Goal: Check status: Check status

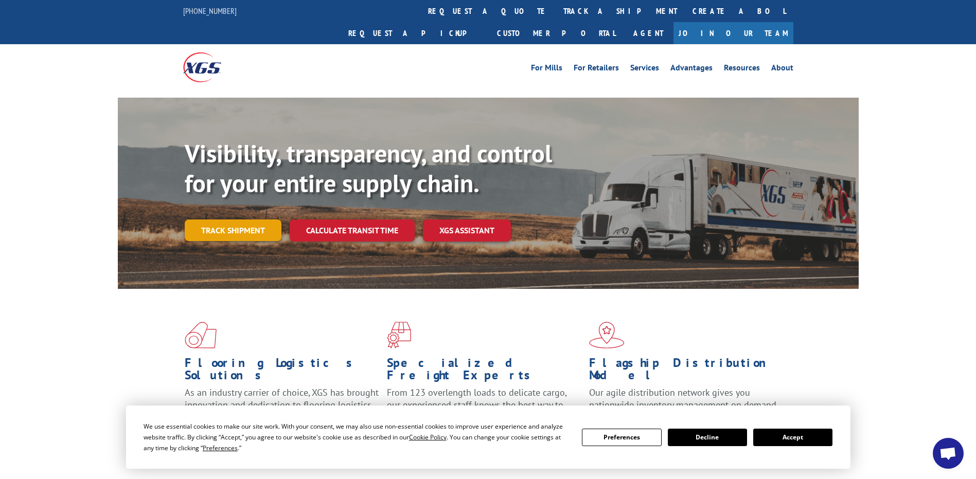
click at [228, 220] on link "Track shipment" at bounding box center [233, 231] width 97 height 22
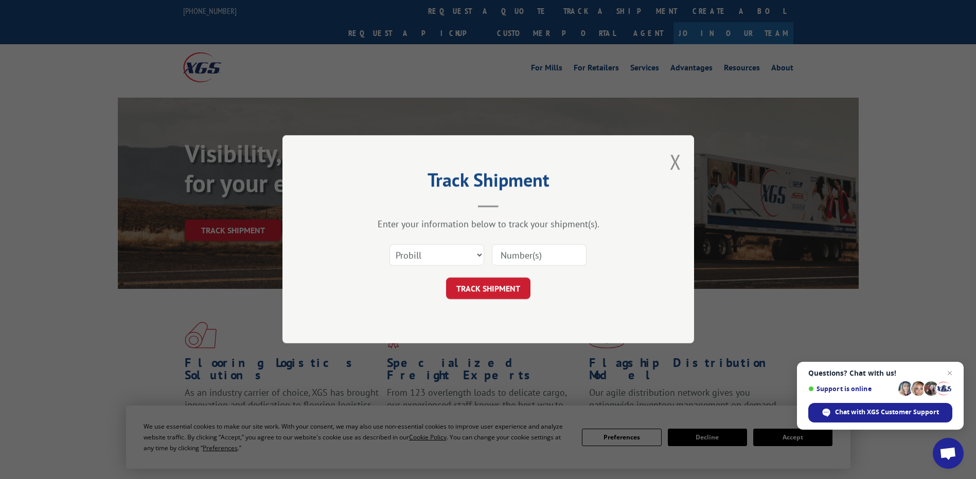
click at [521, 257] on input at bounding box center [539, 256] width 95 height 22
click at [473, 254] on select "Select category... Probill BOL PO" at bounding box center [436, 256] width 95 height 22
select select "po"
click at [389, 245] on select "Select category... Probill BOL PO" at bounding box center [436, 256] width 95 height 22
click at [521, 251] on input at bounding box center [539, 256] width 95 height 22
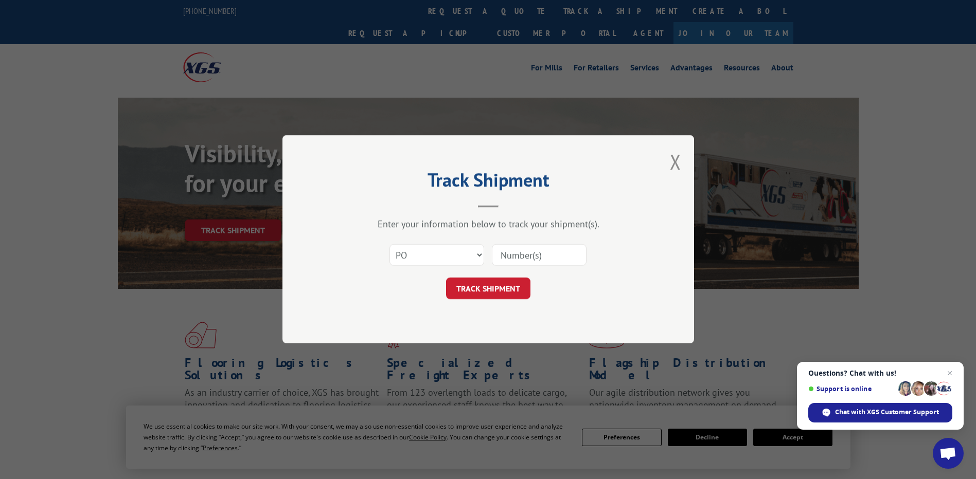
paste input "12970636"
type input "12970636"
click at [455, 255] on select "Select category... Probill BOL PO" at bounding box center [436, 256] width 95 height 22
click at [504, 288] on button "TRACK SHIPMENT" at bounding box center [488, 289] width 84 height 22
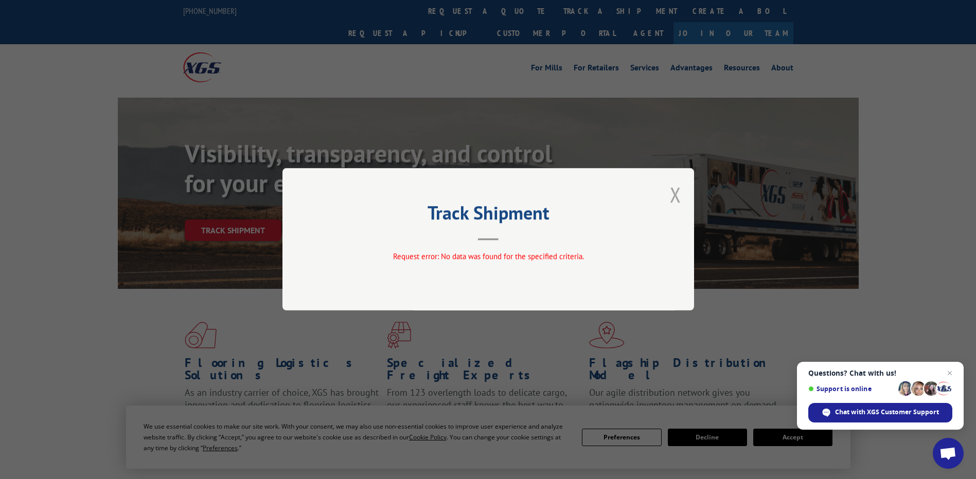
click at [674, 196] on button "Close modal" at bounding box center [675, 194] width 11 height 27
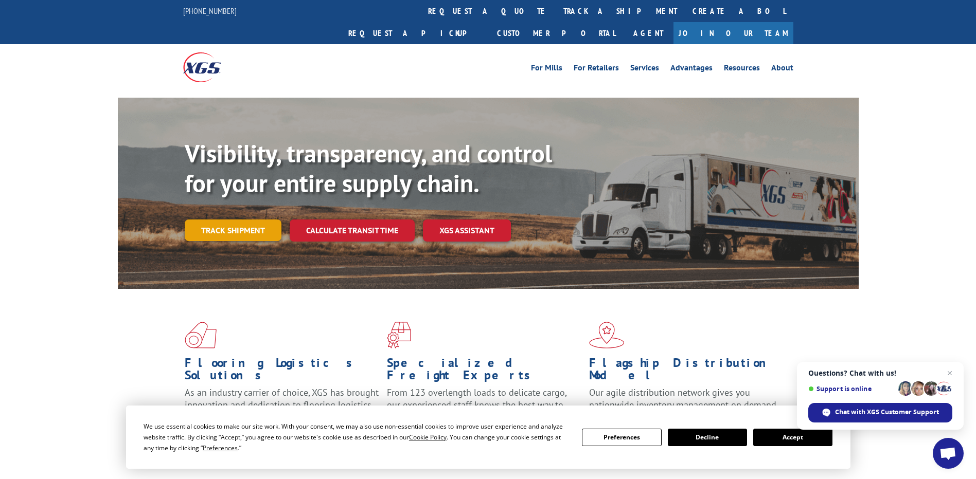
click at [245, 220] on link "Track shipment" at bounding box center [233, 231] width 97 height 22
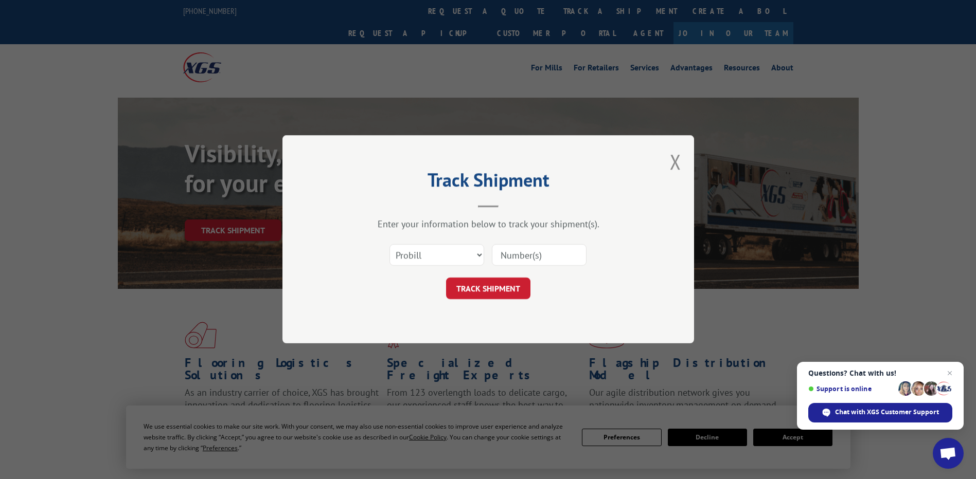
click at [522, 255] on input at bounding box center [539, 256] width 95 height 22
paste input "12970636"
type input "12970636"
click at [498, 289] on button "TRACK SHIPMENT" at bounding box center [488, 289] width 84 height 22
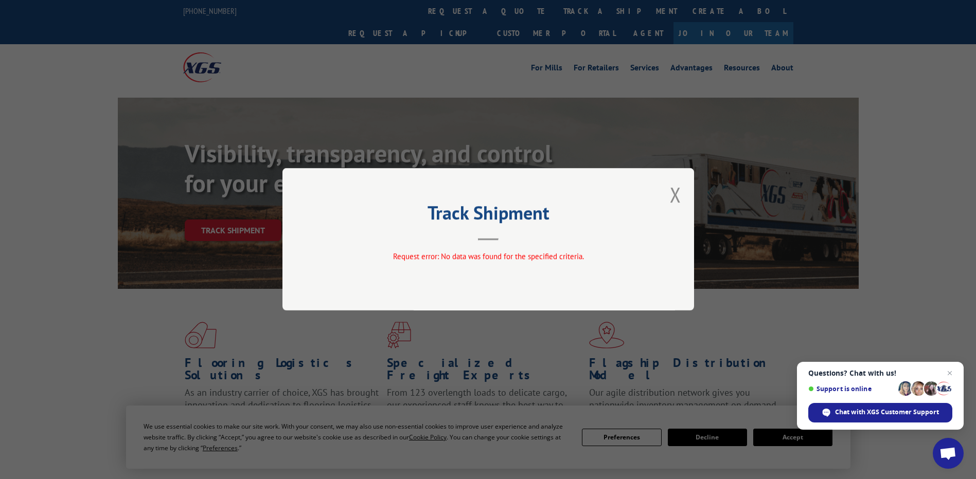
click at [667, 194] on div "Track Shipment Request error: No data was found for the specified criteria." at bounding box center [487, 239] width 411 height 142
click at [672, 194] on button "Close modal" at bounding box center [675, 194] width 11 height 27
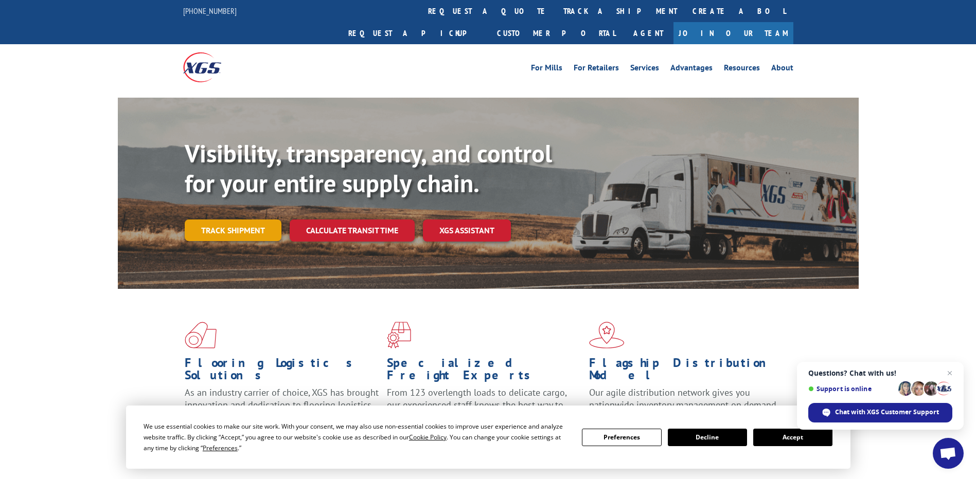
click at [251, 220] on link "Track shipment" at bounding box center [233, 231] width 97 height 22
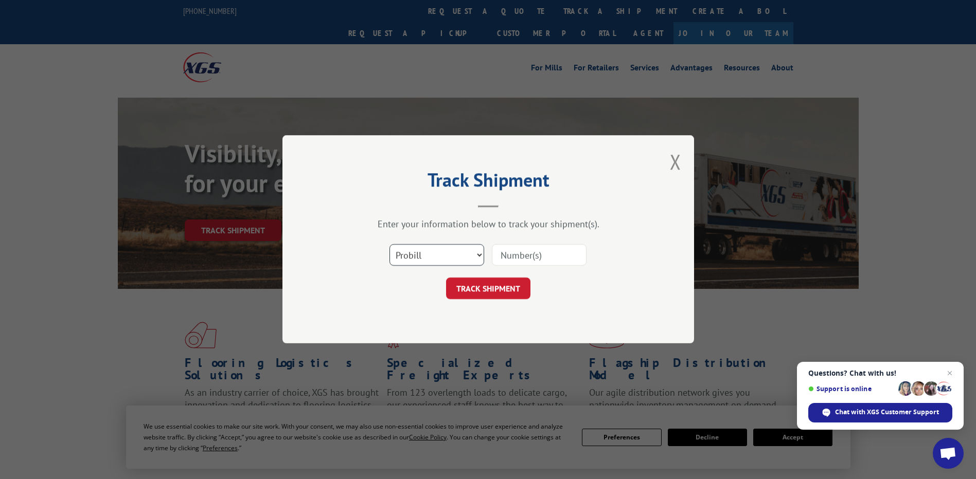
click at [477, 259] on select "Select category... Probill BOL PO" at bounding box center [436, 256] width 95 height 22
click at [389, 245] on select "Select category... Probill BOL PO" at bounding box center [436, 256] width 95 height 22
click at [513, 256] on input at bounding box center [539, 256] width 95 height 22
paste input "12970636"
type input "12970636"
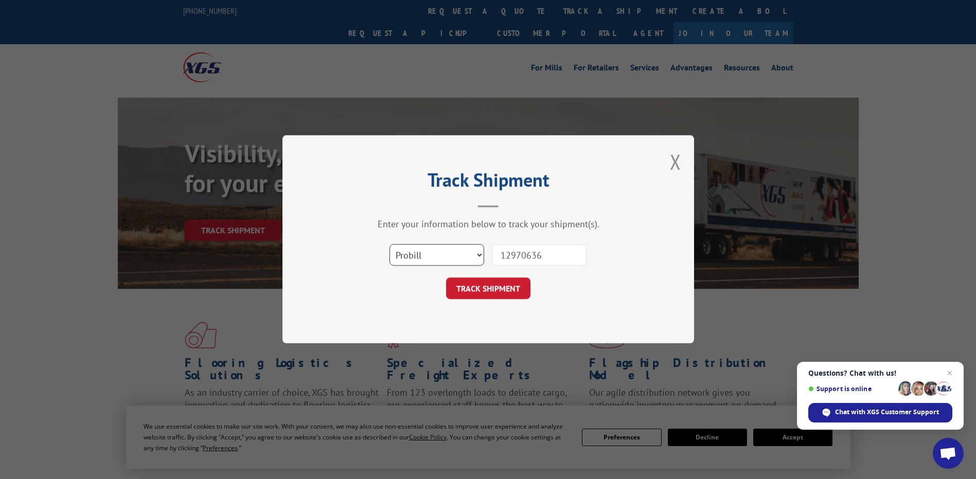
click at [480, 254] on select "Select category... Probill BOL PO" at bounding box center [436, 256] width 95 height 22
click at [549, 257] on input "12970636" at bounding box center [539, 256] width 95 height 22
drag, startPoint x: 493, startPoint y: 288, endPoint x: 494, endPoint y: 280, distance: 7.2
click at [493, 284] on button "TRACK SHIPMENT" at bounding box center [488, 289] width 84 height 22
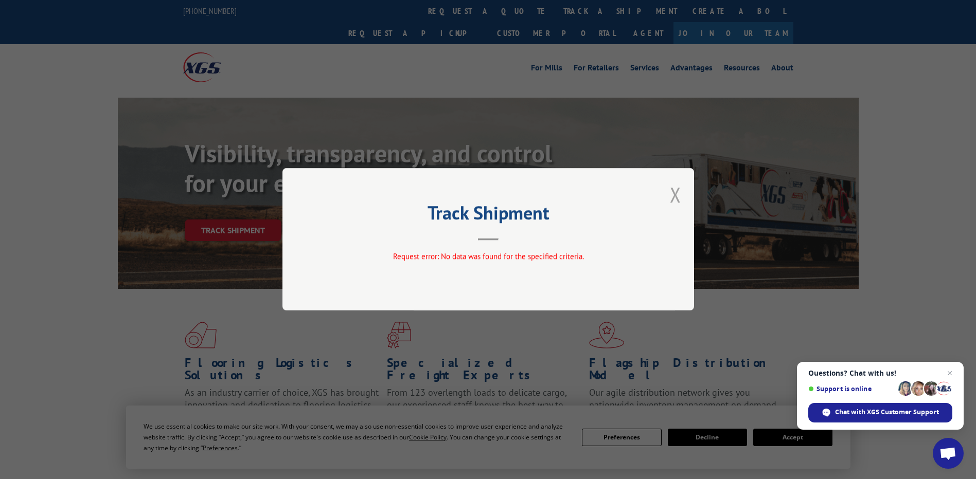
click at [673, 194] on button "Close modal" at bounding box center [675, 194] width 11 height 27
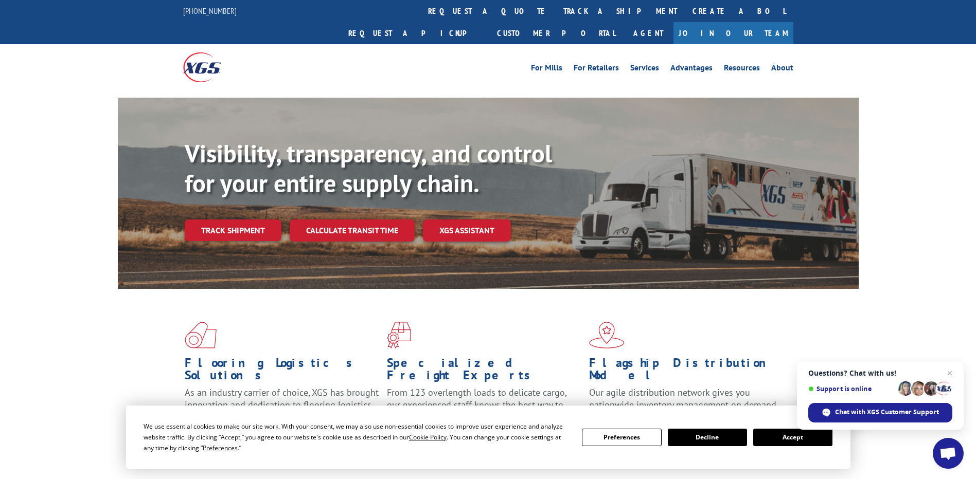
click at [214, 220] on link "Track shipment" at bounding box center [233, 231] width 97 height 22
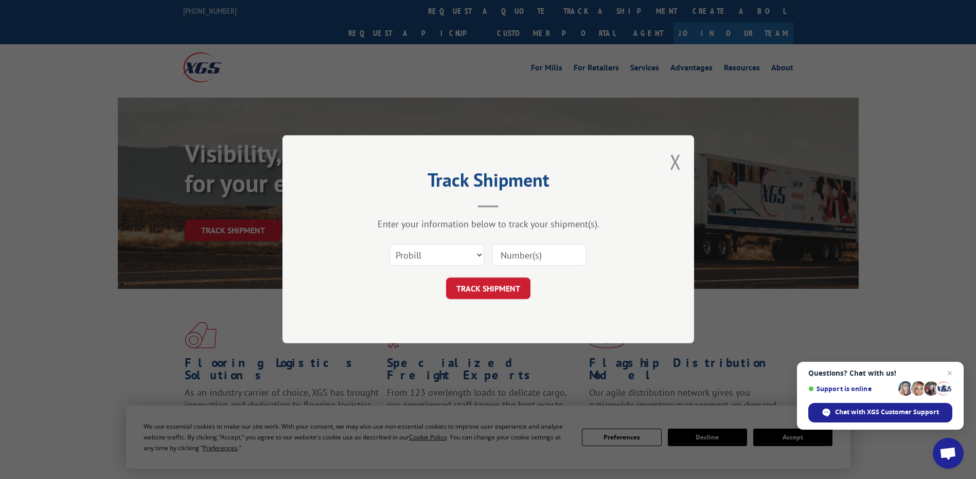
click at [530, 259] on input at bounding box center [539, 256] width 95 height 22
paste input "12970636"
type input "12970636"
click at [493, 279] on button "TRACK SHIPMENT" at bounding box center [488, 289] width 84 height 22
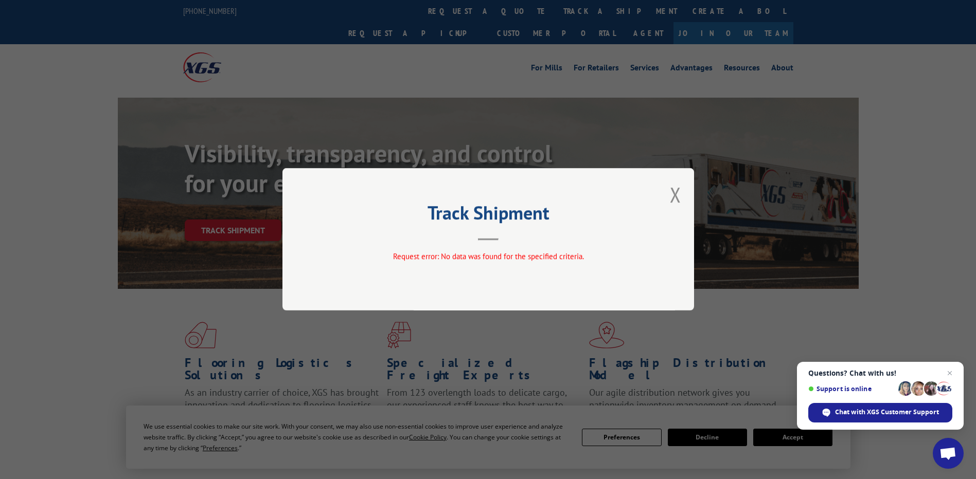
click at [674, 196] on button "Close modal" at bounding box center [675, 194] width 11 height 27
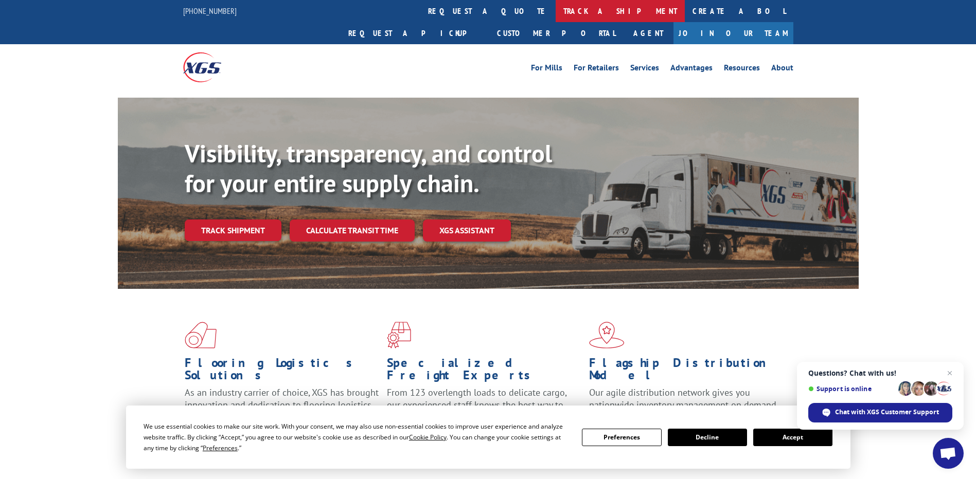
click at [555, 11] on link "track a shipment" at bounding box center [619, 11] width 129 height 22
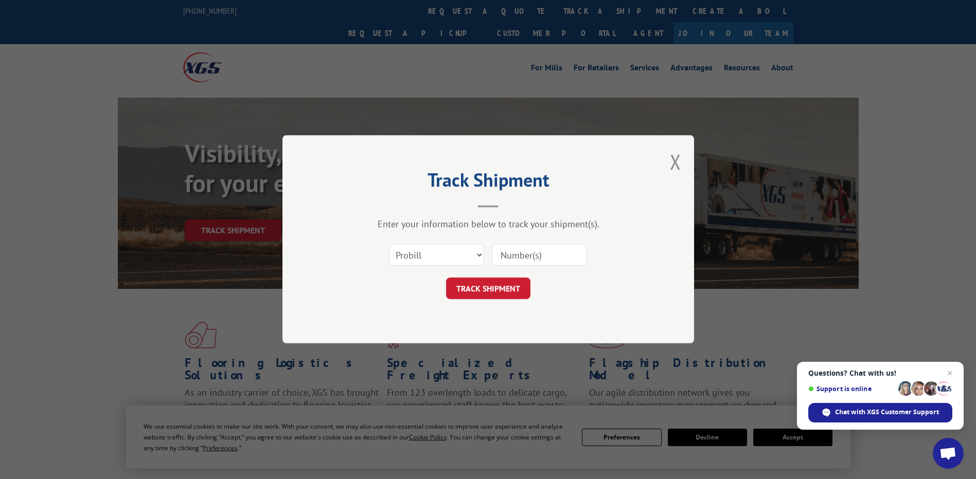
click at [515, 257] on input at bounding box center [539, 256] width 95 height 22
click at [675, 157] on button "Close modal" at bounding box center [675, 161] width 11 height 27
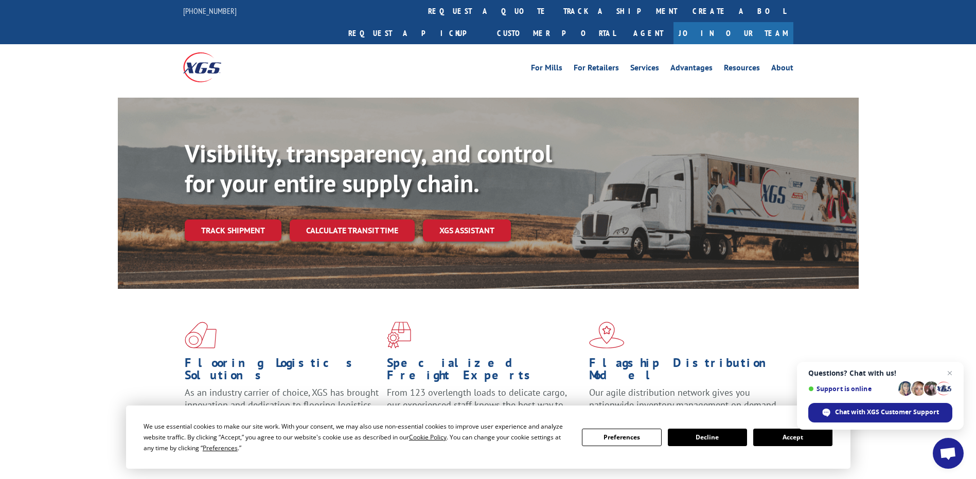
click at [947, 451] on span "Open chat" at bounding box center [947, 454] width 17 height 14
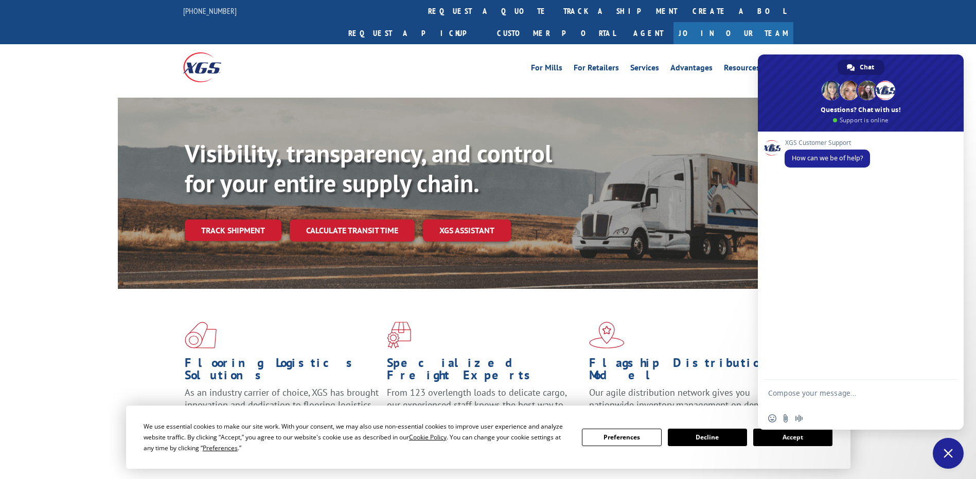
click at [728, 91] on div at bounding box center [488, 95] width 741 height 8
click at [555, 9] on link "track a shipment" at bounding box center [619, 11] width 129 height 22
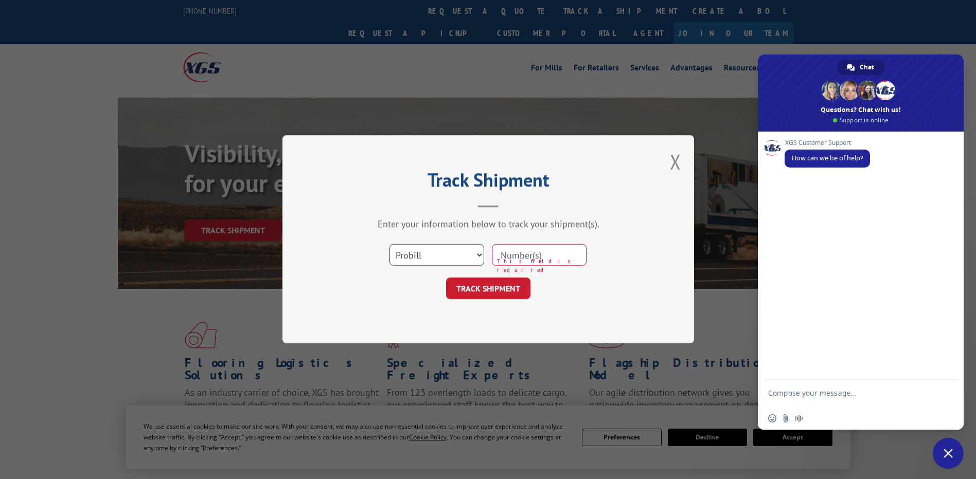
click at [481, 255] on select "Select category... Probill BOL PO" at bounding box center [436, 256] width 95 height 22
select select "bol"
click at [389, 245] on select "Select category... Probill BOL PO" at bounding box center [436, 256] width 95 height 22
click at [546, 242] on div "Select category... Probill BOL PO This field is required" at bounding box center [488, 256] width 309 height 34
click at [531, 258] on input at bounding box center [539, 256] width 95 height 22
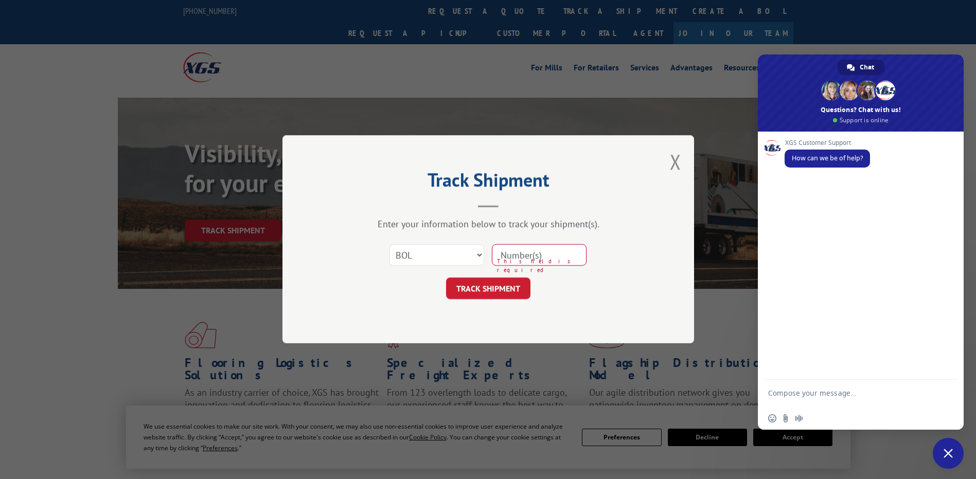
paste input "527217396"
type input "527217396"
click at [488, 291] on button "TRACK SHIPMENT" at bounding box center [488, 289] width 84 height 22
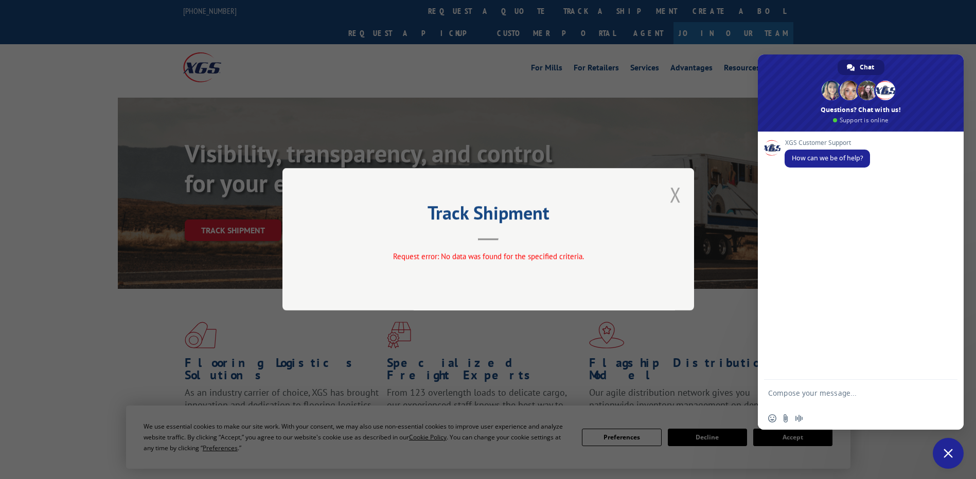
click at [677, 201] on button "Close modal" at bounding box center [675, 194] width 11 height 27
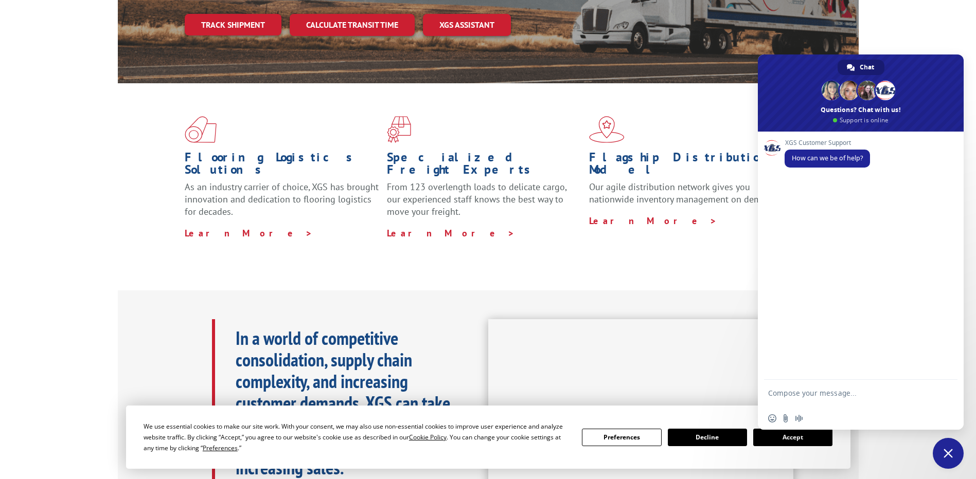
scroll to position [257, 0]
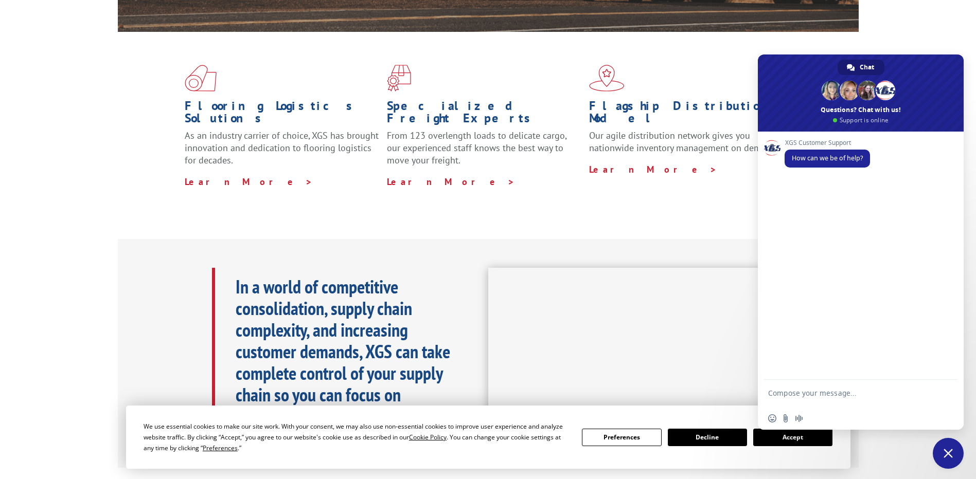
click at [762, 436] on button "Accept" at bounding box center [792, 437] width 79 height 17
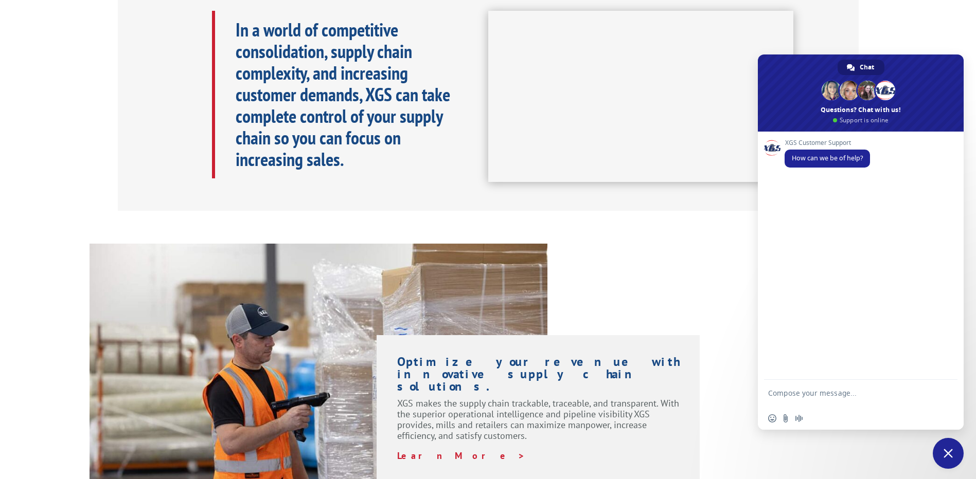
scroll to position [463, 0]
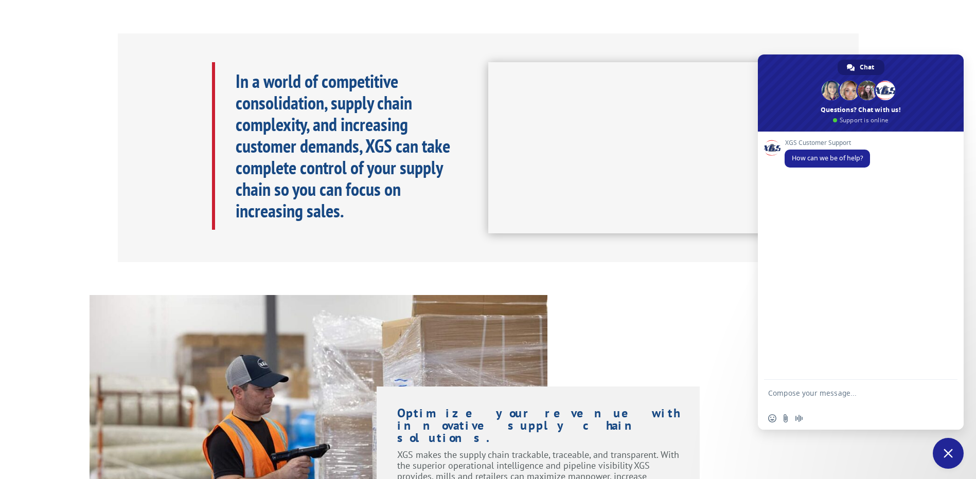
click at [947, 449] on span "Close chat" at bounding box center [947, 453] width 9 height 9
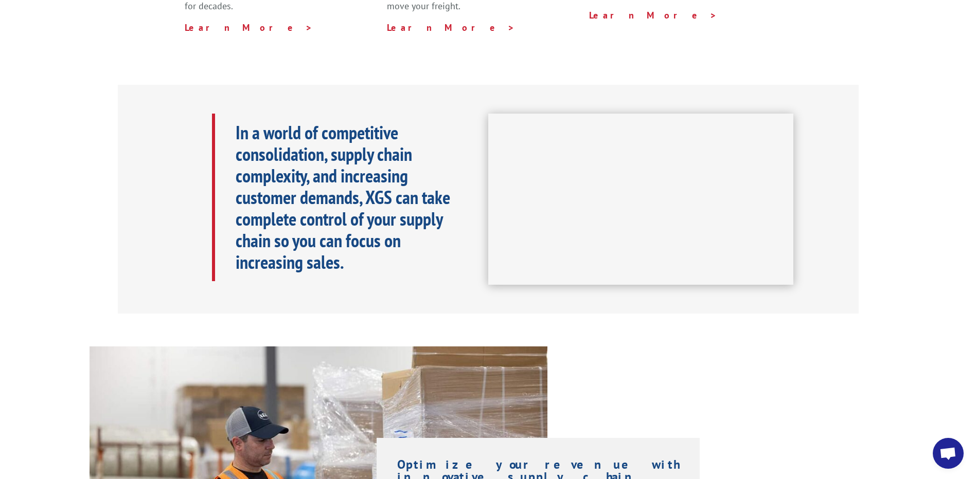
scroll to position [0, 0]
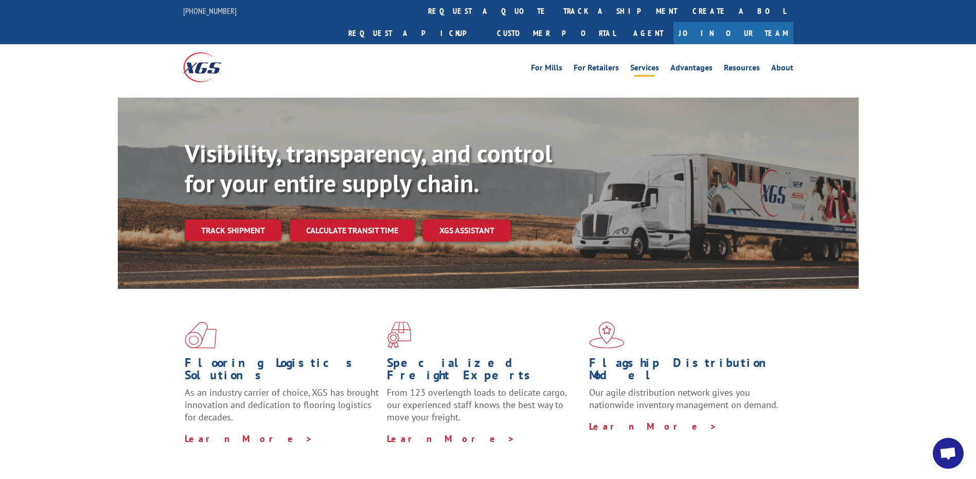
click at [649, 64] on link "Services" at bounding box center [644, 69] width 29 height 11
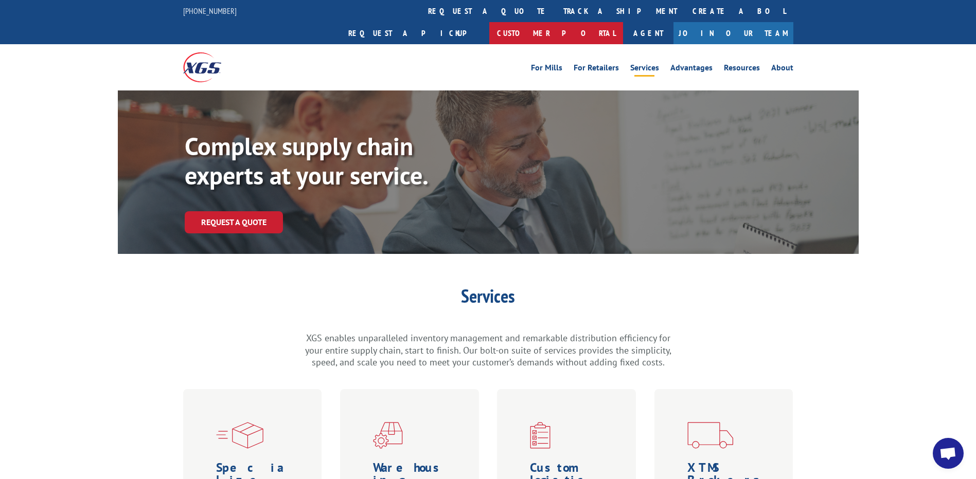
click at [623, 22] on link "Customer Portal" at bounding box center [556, 33] width 134 height 22
